Goal: Book appointment/travel/reservation

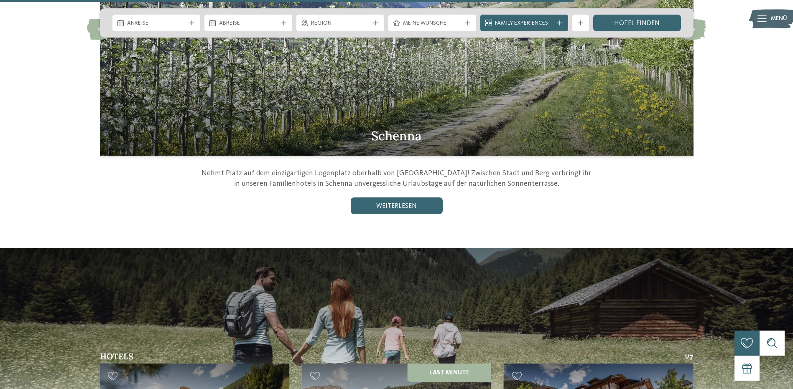
scroll to position [967, 0]
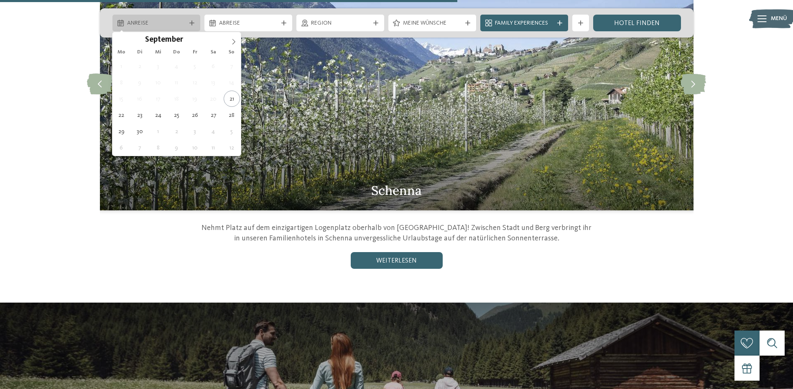
click at [122, 20] on icon at bounding box center [120, 23] width 6 height 7
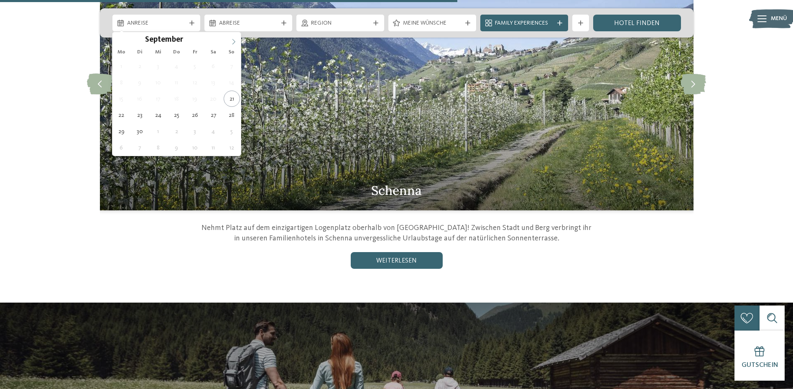
click at [232, 42] on icon at bounding box center [234, 42] width 6 height 6
type input "****"
click at [233, 42] on icon at bounding box center [234, 42] width 6 height 6
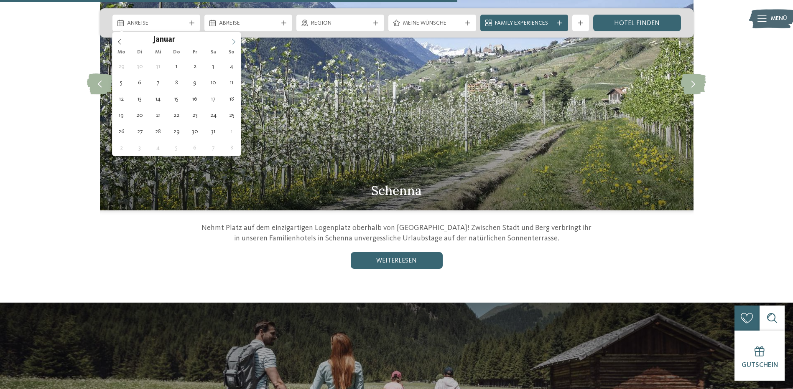
click at [233, 42] on icon at bounding box center [234, 42] width 6 height 6
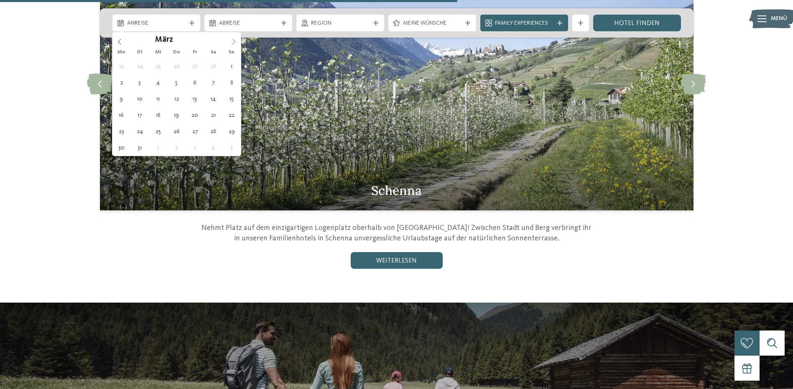
click at [233, 42] on icon at bounding box center [234, 42] width 6 height 6
type div "[DATE]"
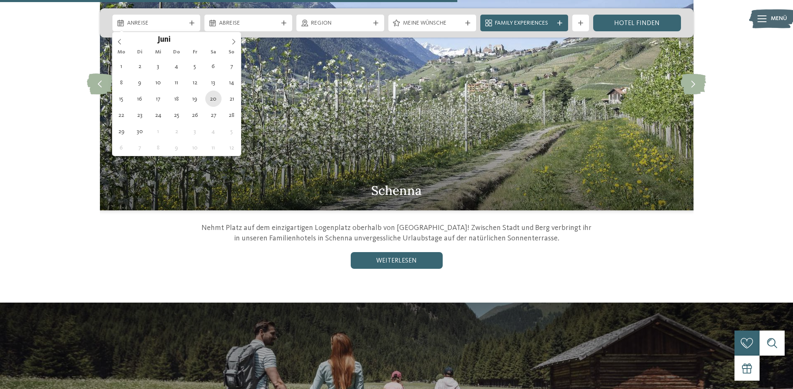
type input "****"
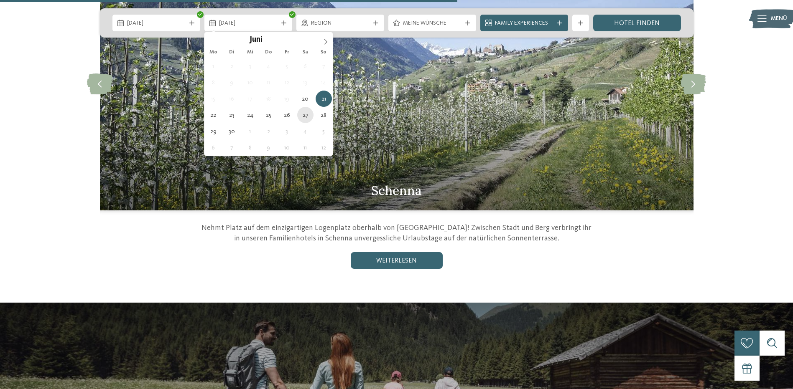
type div "[DATE]"
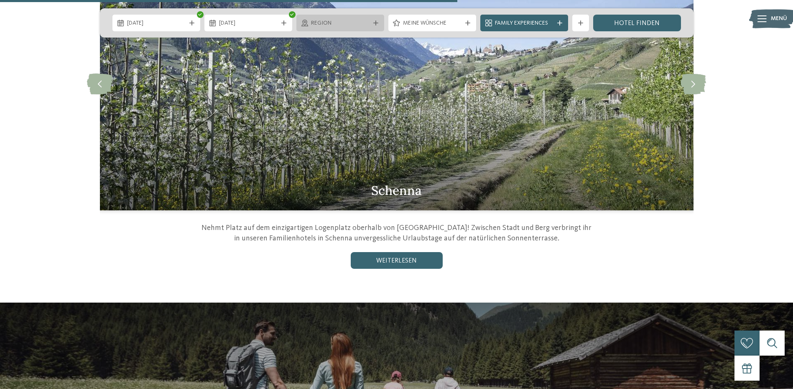
click at [373, 21] on icon at bounding box center [375, 22] width 5 height 5
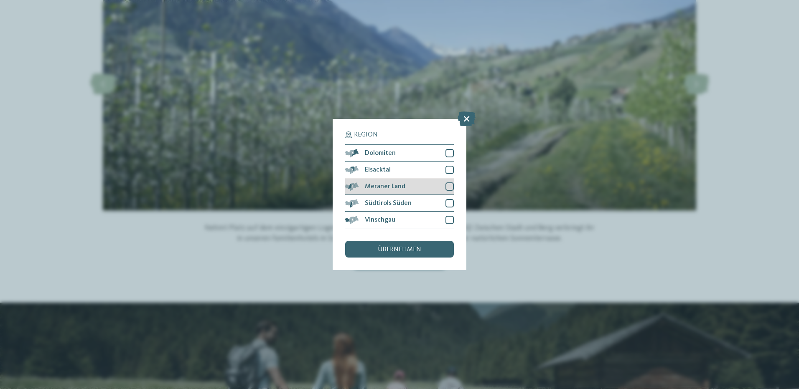
click at [445, 186] on div "Meraner Land" at bounding box center [399, 186] width 109 height 17
click at [415, 246] on div "übernehmen" at bounding box center [399, 249] width 109 height 17
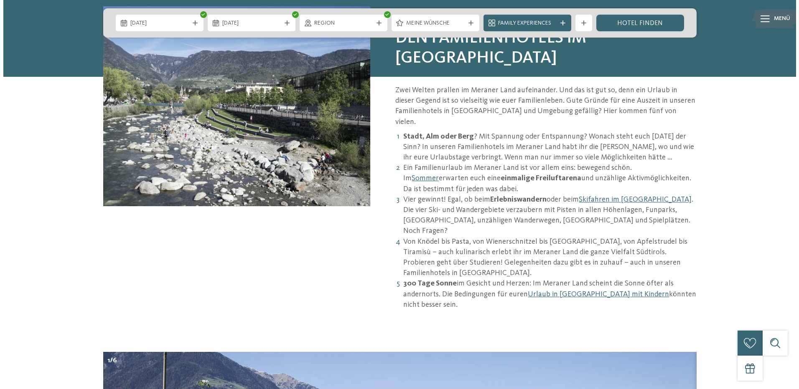
scroll to position [466, 0]
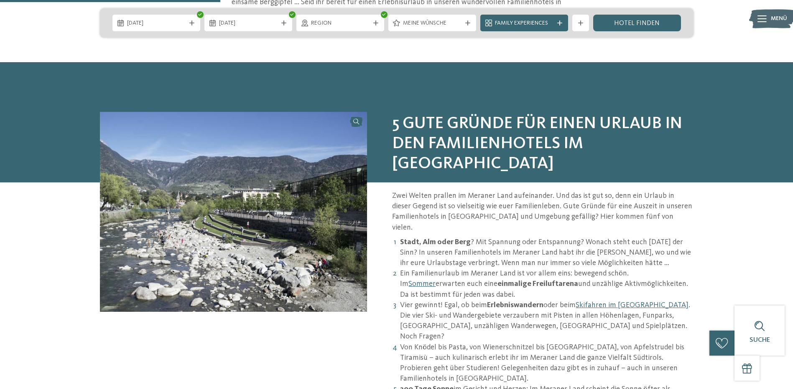
click at [762, 21] on icon at bounding box center [761, 18] width 9 height 7
